Goal: Transaction & Acquisition: Purchase product/service

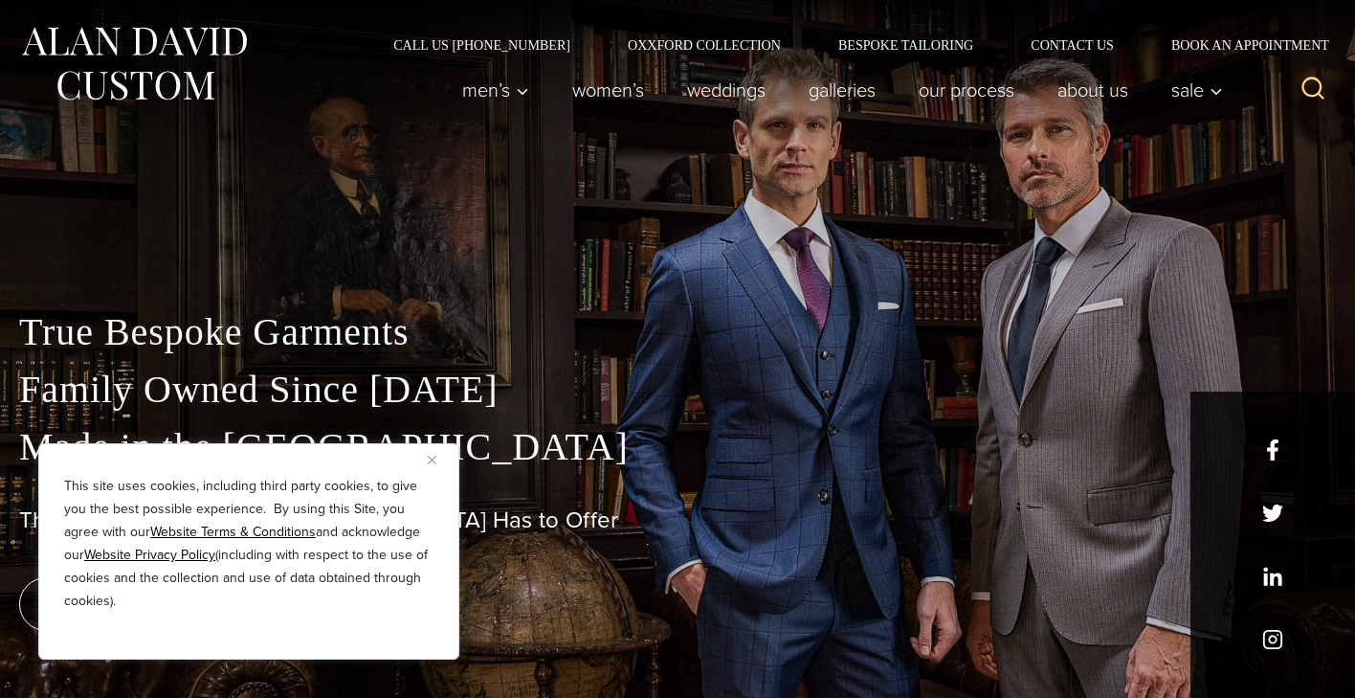
click at [434, 462] on img "Close" at bounding box center [432, 460] width 9 height 9
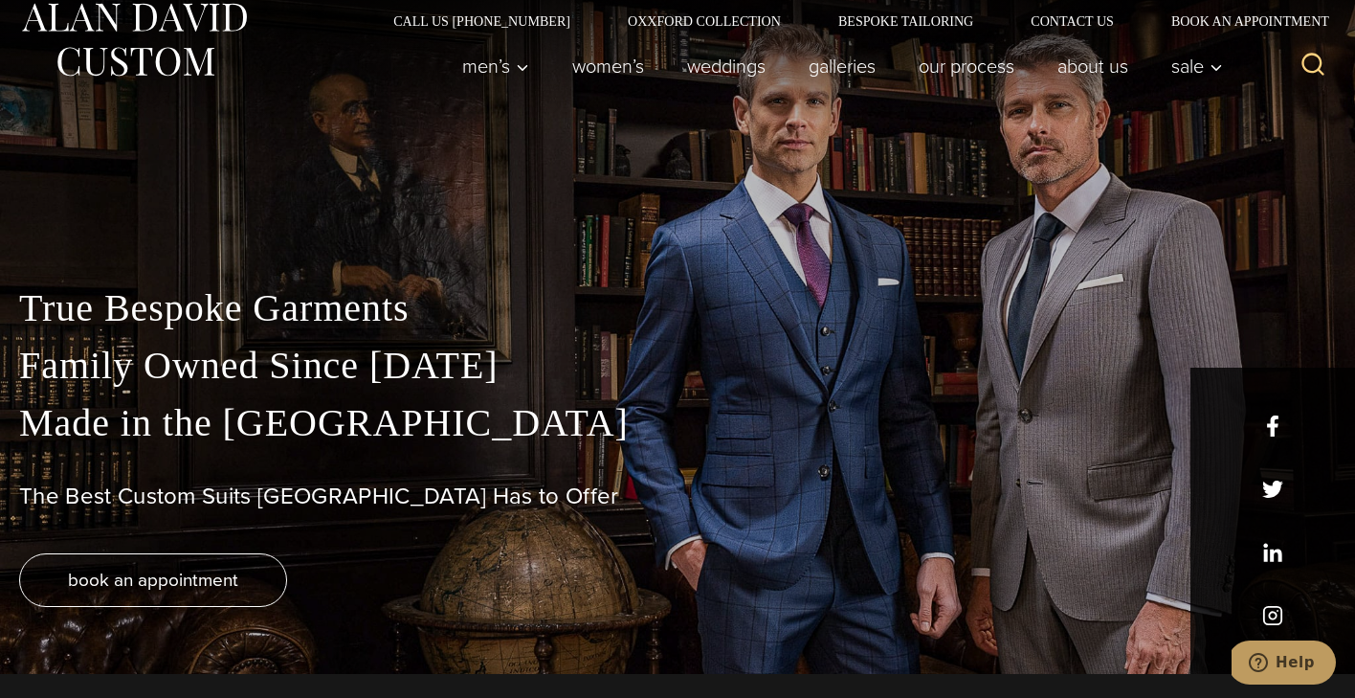
scroll to position [31, 0]
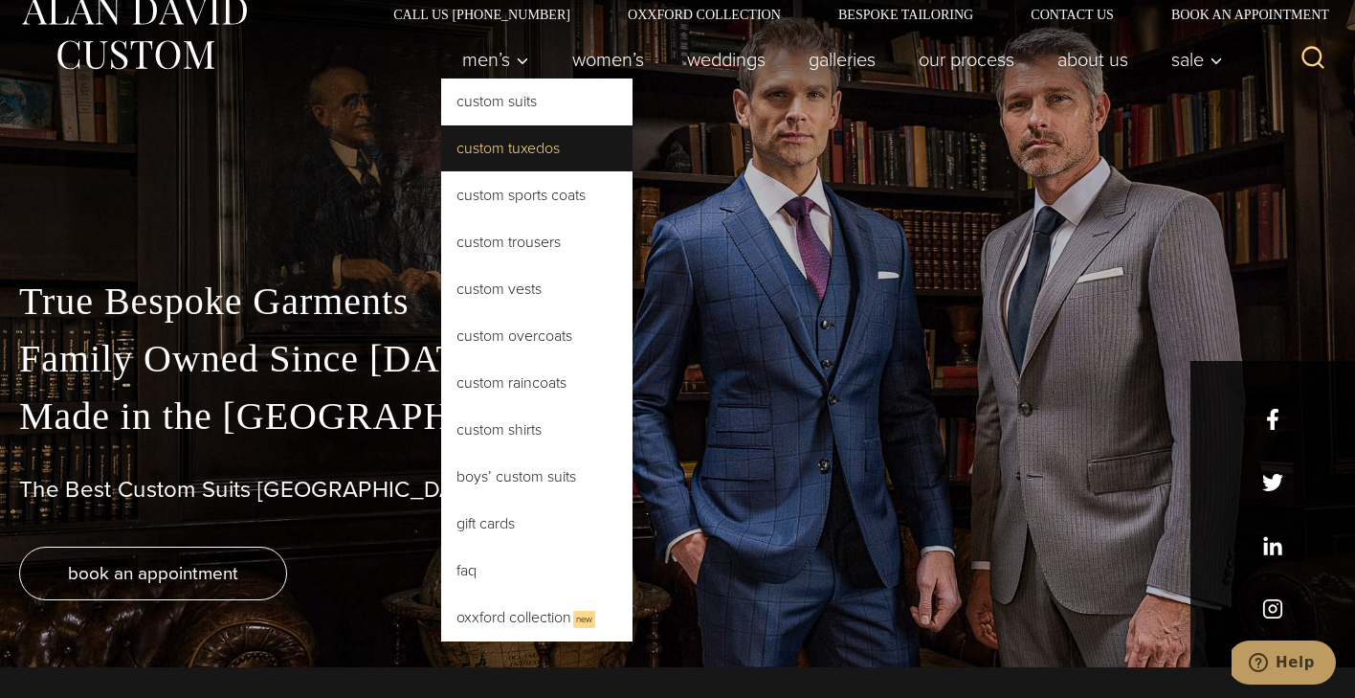
click at [508, 145] on link "Custom Tuxedos" at bounding box center [536, 148] width 191 height 46
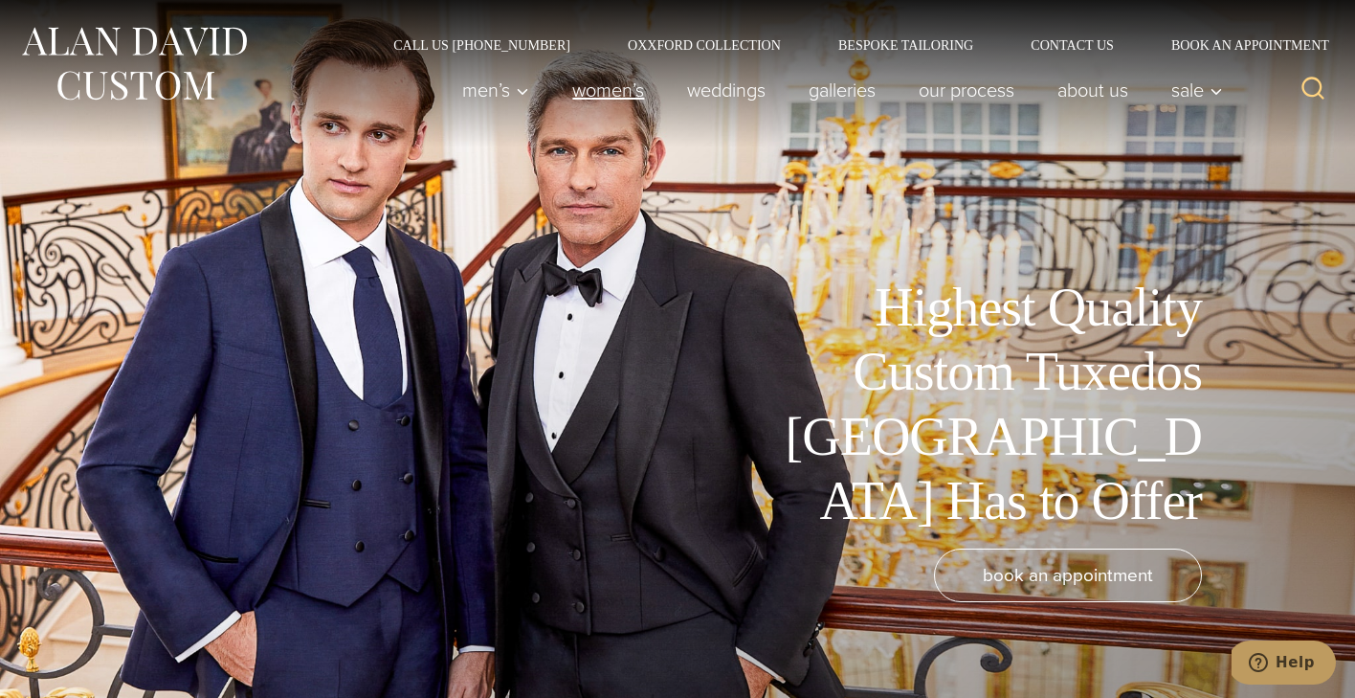
click at [634, 83] on link "Women’s" at bounding box center [608, 90] width 115 height 38
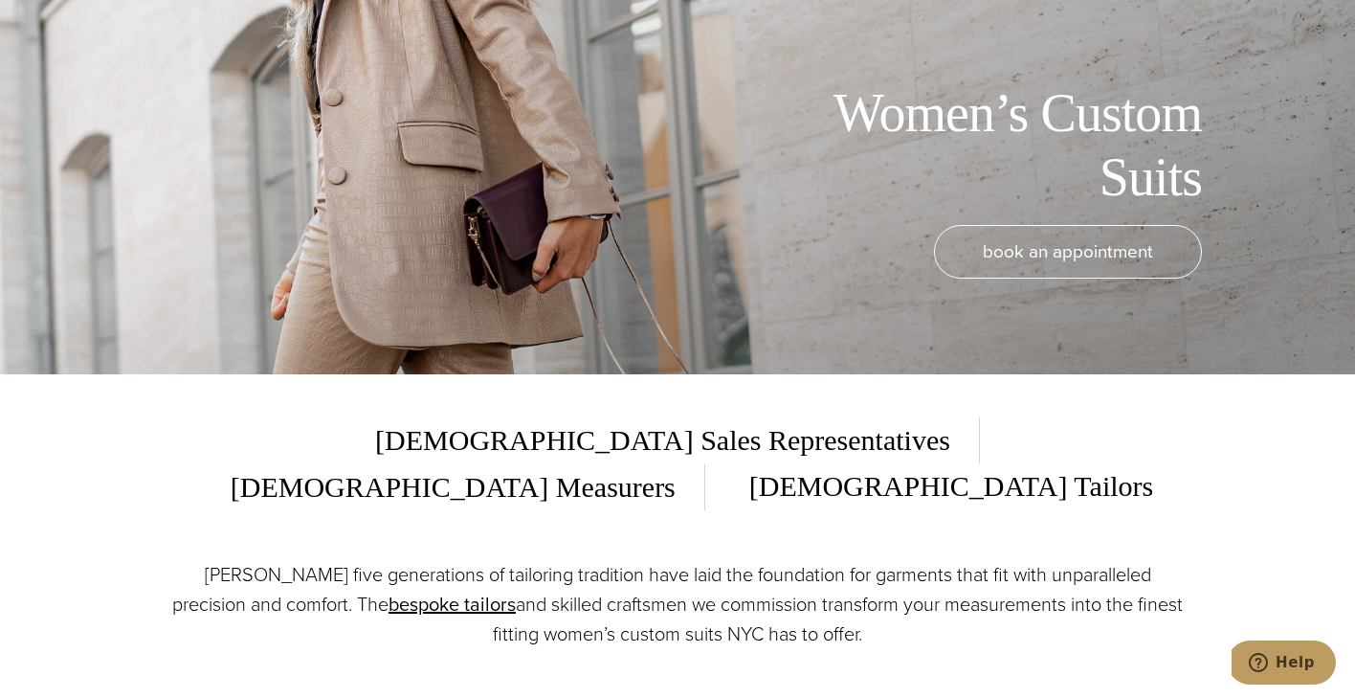
scroll to position [308, 0]
